Goal: Task Accomplishment & Management: Use online tool/utility

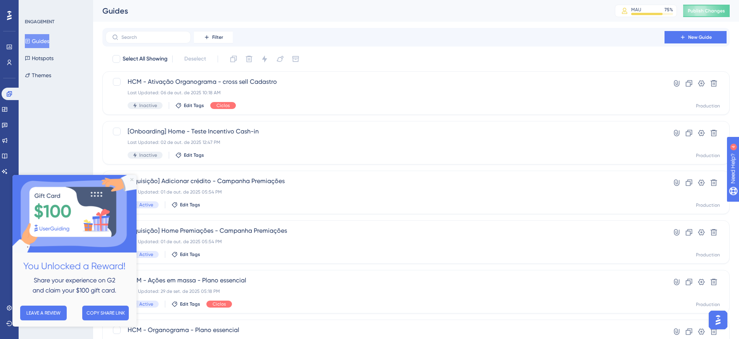
drag, startPoint x: 130, startPoint y: 179, endPoint x: 155, endPoint y: 352, distance: 175.2
click at [130, 179] on icon "Close Preview" at bounding box center [131, 179] width 3 height 3
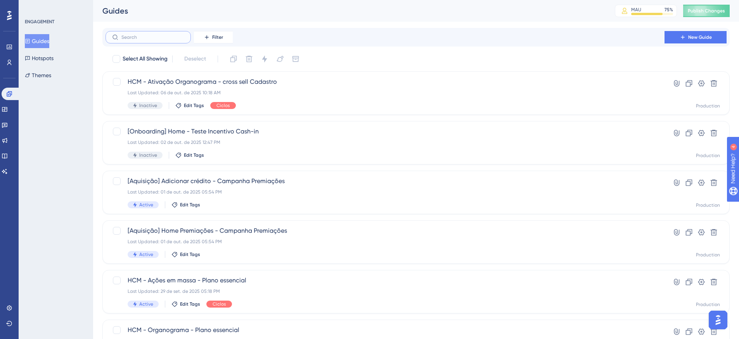
click at [164, 38] on input "text" at bounding box center [152, 37] width 63 height 5
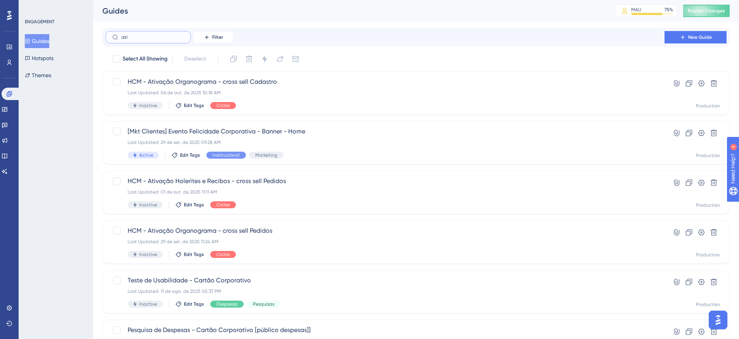
type input "atib"
checkbox input "true"
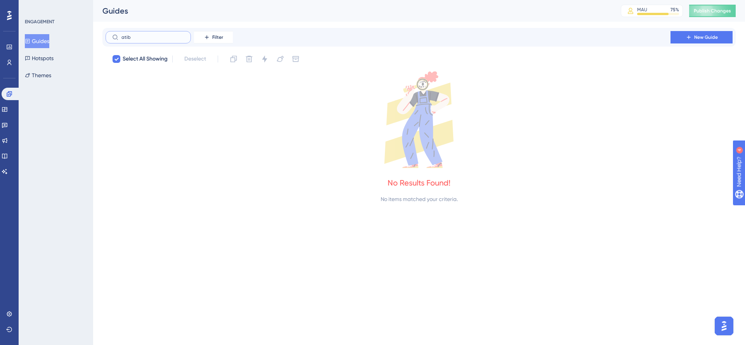
type input "ati"
checkbox input "false"
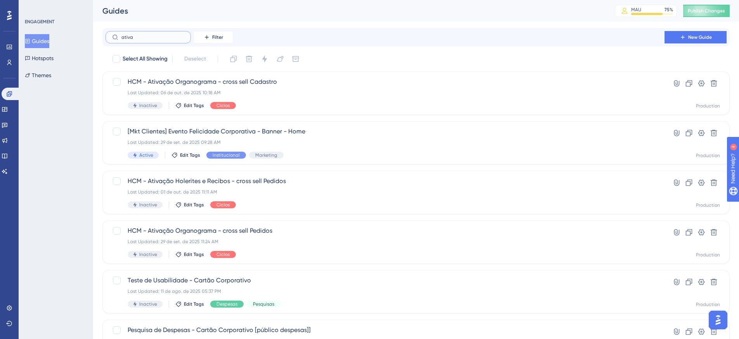
type input "ativa'"
checkbox input "true"
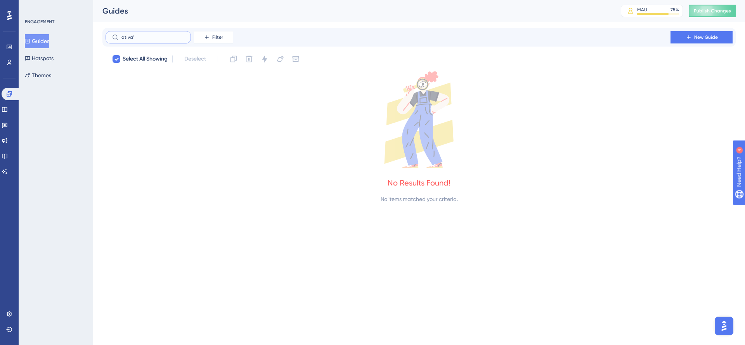
type input "ativaç"
checkbox input "false"
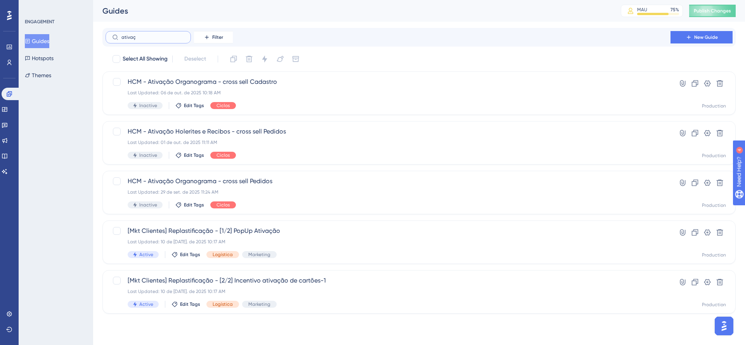
type input "ativaç˜"
checkbox input "true"
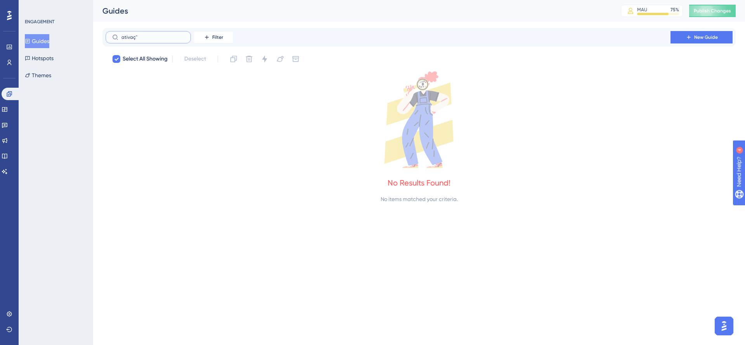
type input "ativaçã"
checkbox input "false"
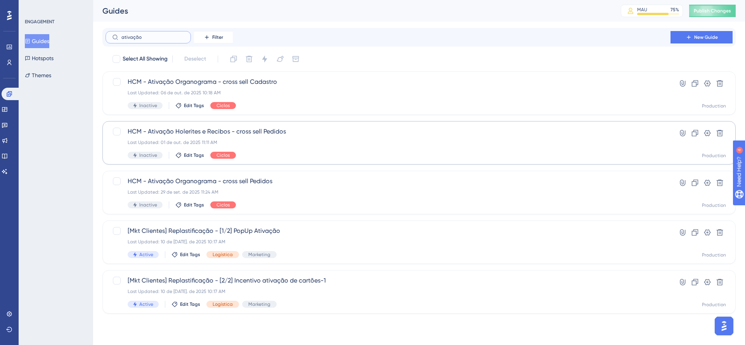
type input "ativação"
click at [239, 182] on span "HCM - Ativação Organograma - cross sell Pedidos" at bounding box center [388, 181] width 521 height 9
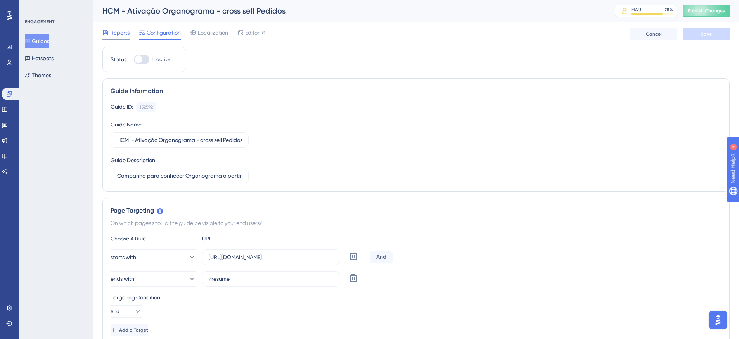
click at [116, 30] on span "Reports" at bounding box center [119, 32] width 19 height 9
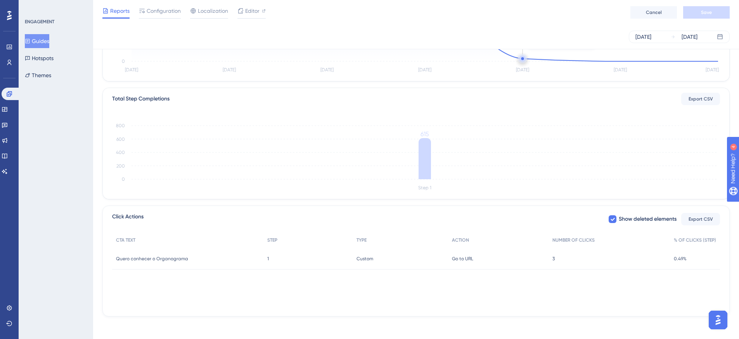
scroll to position [152, 0]
click at [557, 256] on div "3 3" at bounding box center [609, 257] width 121 height 22
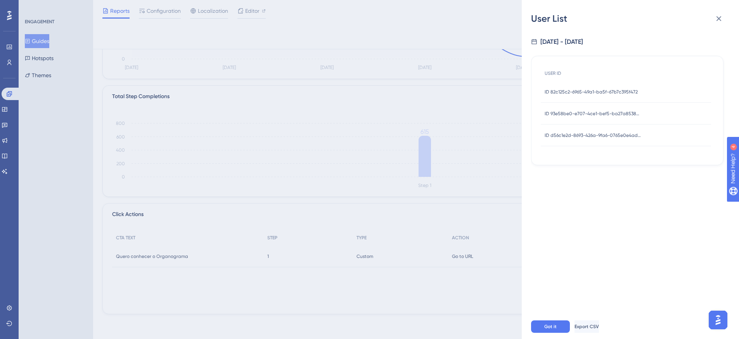
click at [579, 89] on span "ID 82c125c2-6965-49a1-ba5f-67b7c395f472" at bounding box center [591, 92] width 93 height 6
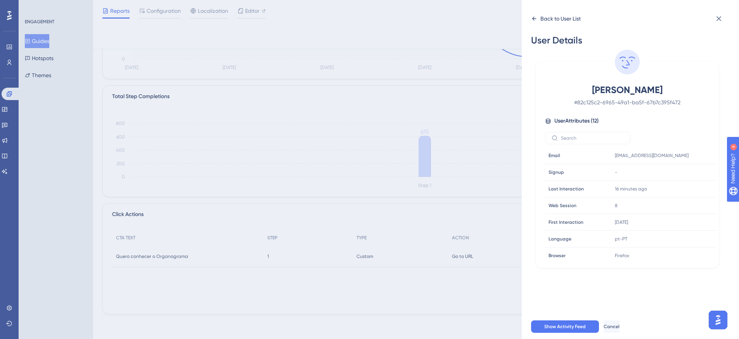
click at [534, 18] on icon at bounding box center [534, 19] width 6 height 6
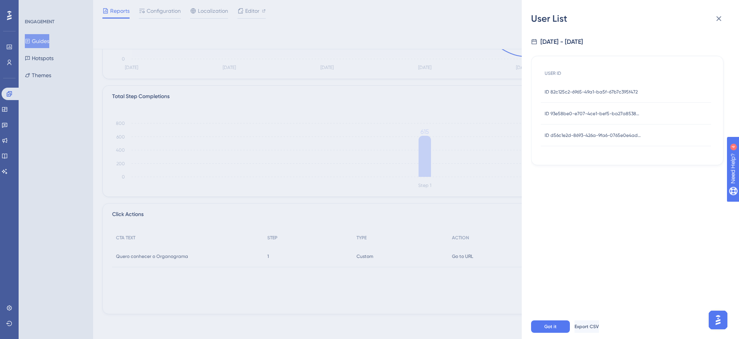
click at [568, 111] on span "ID 93e58be0-e707-4ce1-bef5-ba27a8538e3a" at bounding box center [593, 114] width 97 height 6
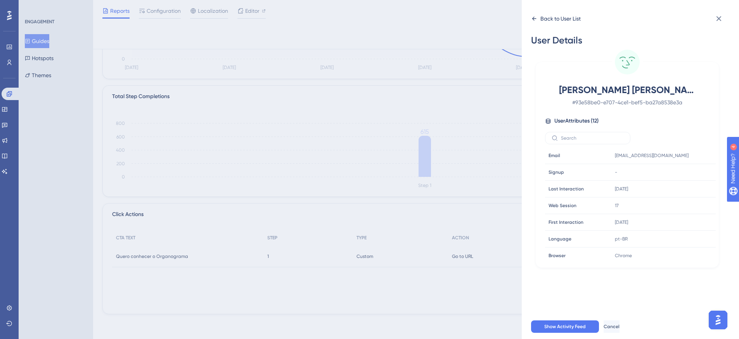
click at [533, 20] on icon at bounding box center [534, 19] width 4 height 4
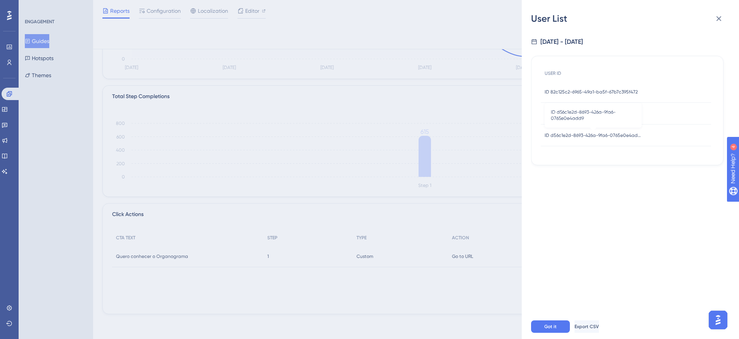
click at [606, 134] on span "ID d56c1e2d-8693-426a-9fa6-0765e0e4add9" at bounding box center [593, 135] width 97 height 6
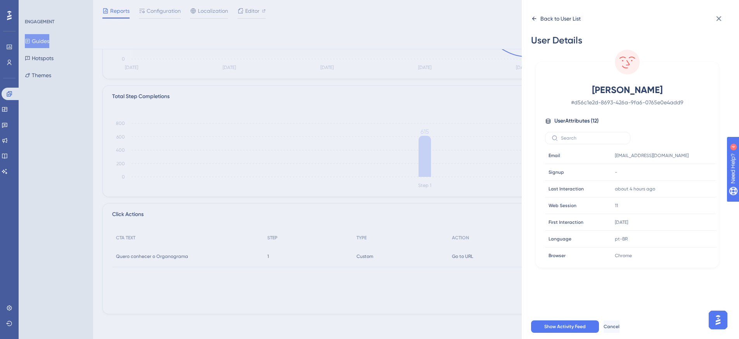
click at [532, 19] on icon at bounding box center [534, 19] width 6 height 6
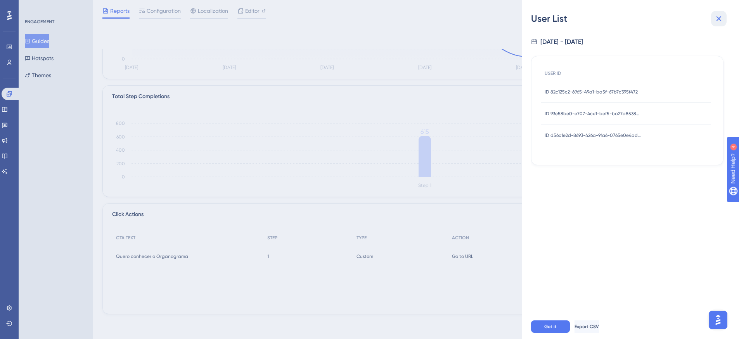
click at [721, 17] on icon at bounding box center [718, 18] width 9 height 9
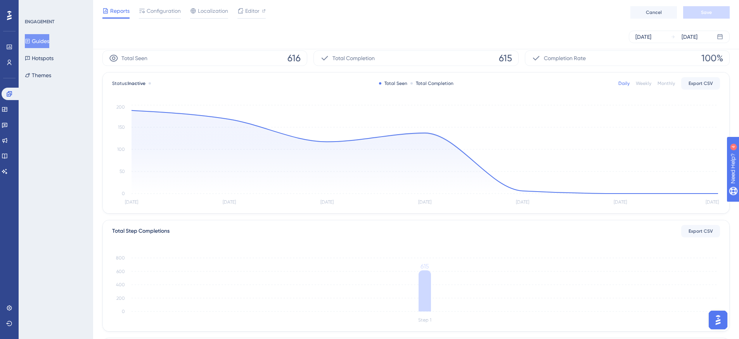
scroll to position [14, 0]
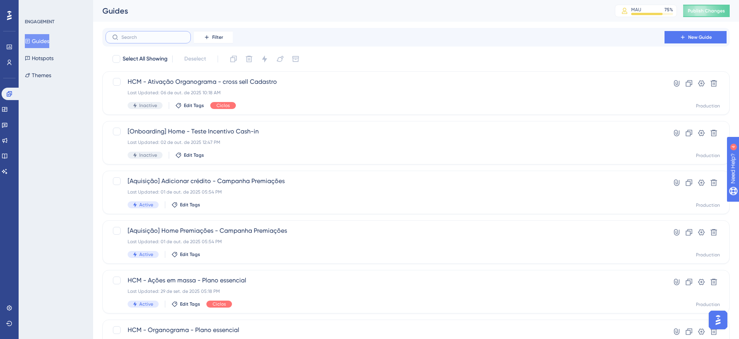
click at [168, 37] on input "text" at bounding box center [152, 37] width 63 height 5
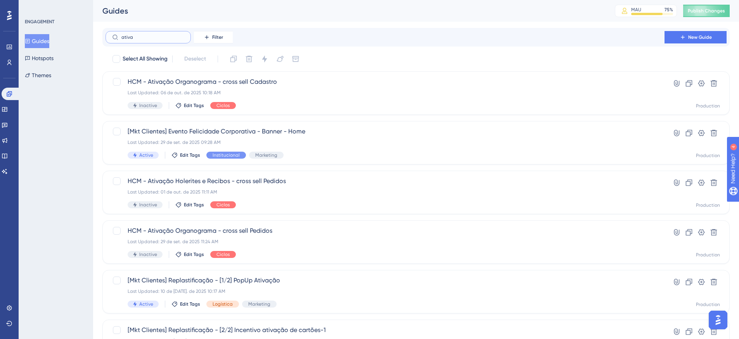
type input "ativa'"
checkbox input "true"
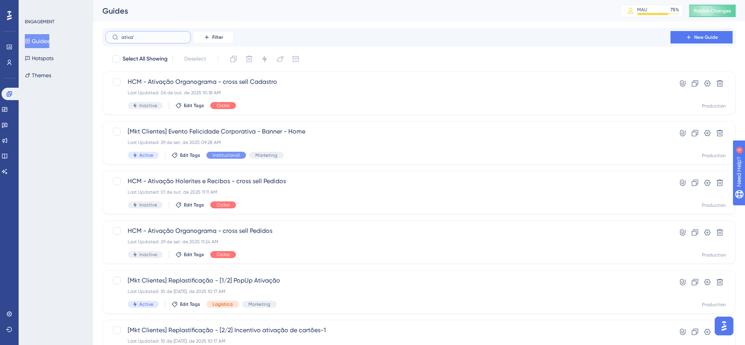
type input "ativaç"
checkbox input "false"
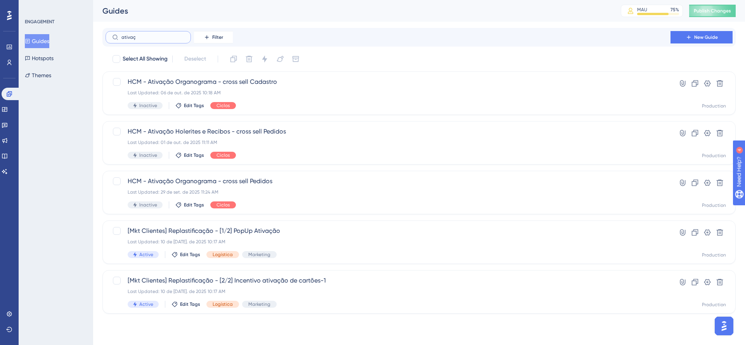
type input "ativaç˜"
checkbox input "true"
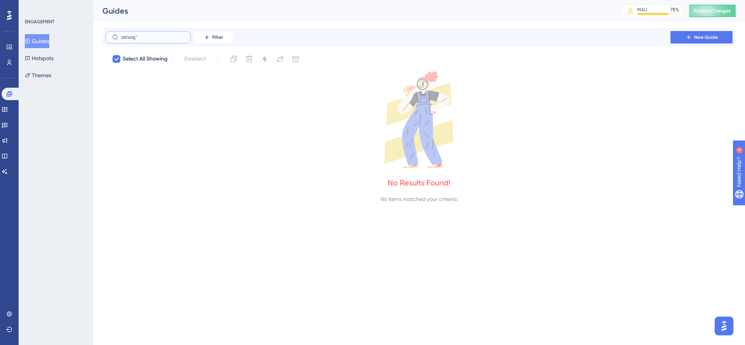
type input "ativaçã"
checkbox input "false"
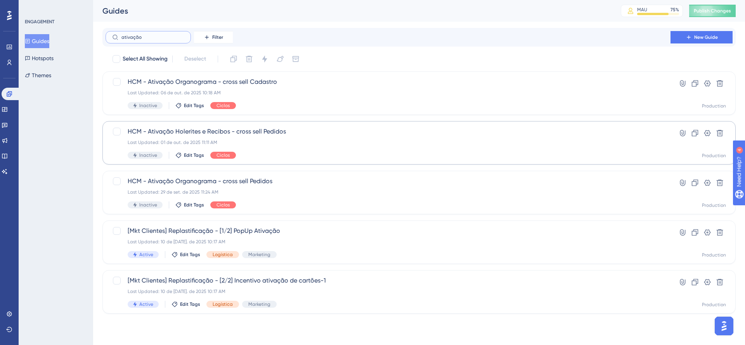
type input "ativação"
click at [301, 143] on div "Last Updated: 01 de out. de 2025 11:11 AM" at bounding box center [388, 142] width 521 height 6
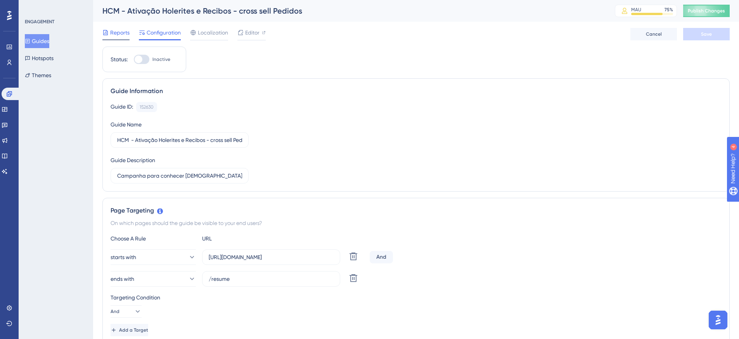
click at [119, 38] on div "Reports" at bounding box center [115, 34] width 27 height 12
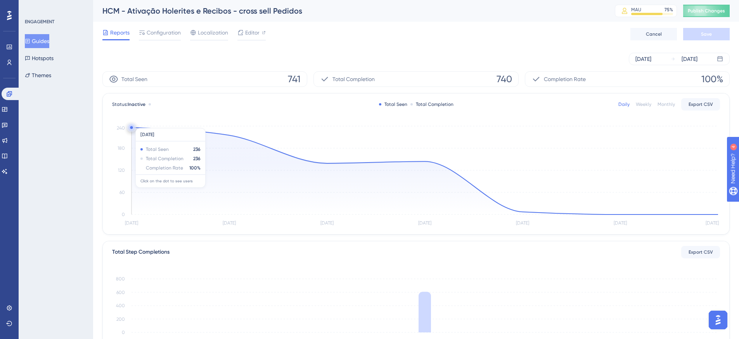
scroll to position [152, 0]
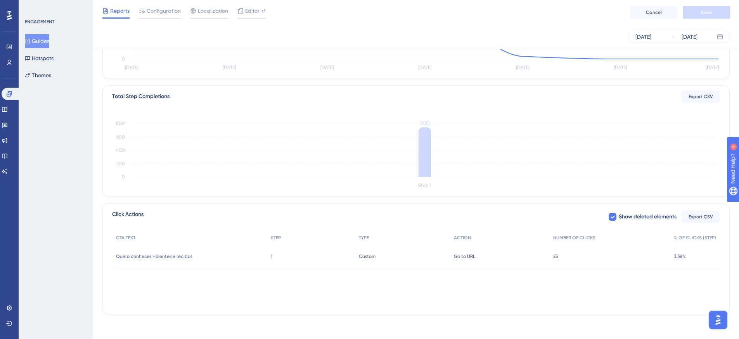
click at [563, 257] on div "25 25" at bounding box center [609, 257] width 121 height 22
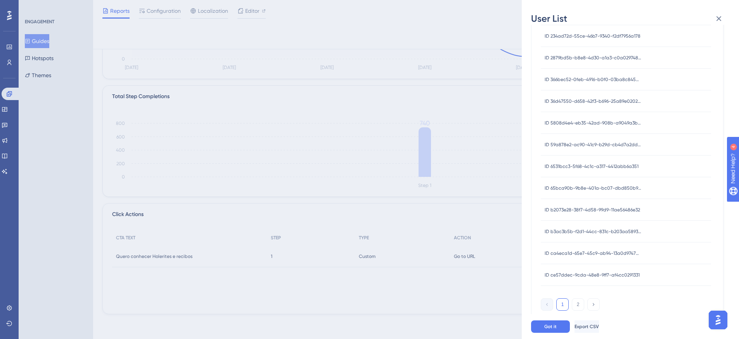
scroll to position [230, 0]
